Goal: Find specific page/section: Find specific page/section

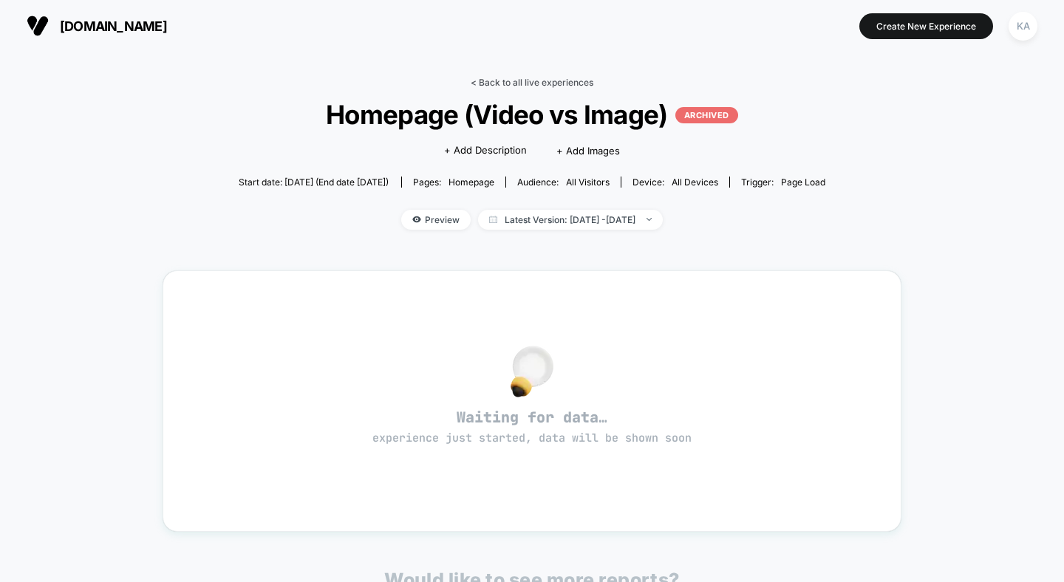
click at [544, 80] on link "< Back to all live experiences" at bounding box center [531, 82] width 123 height 11
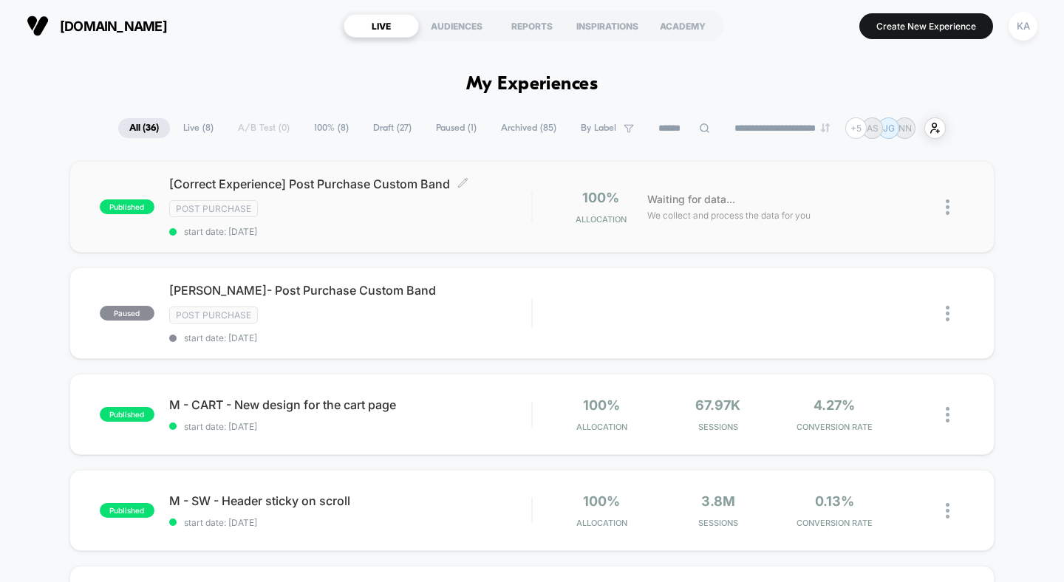
click at [340, 194] on div "[Correct Experience] Post Purchase Custom Band Click to edit experience details…" at bounding box center [350, 207] width 363 height 61
